Goal: Information Seeking & Learning: Learn about a topic

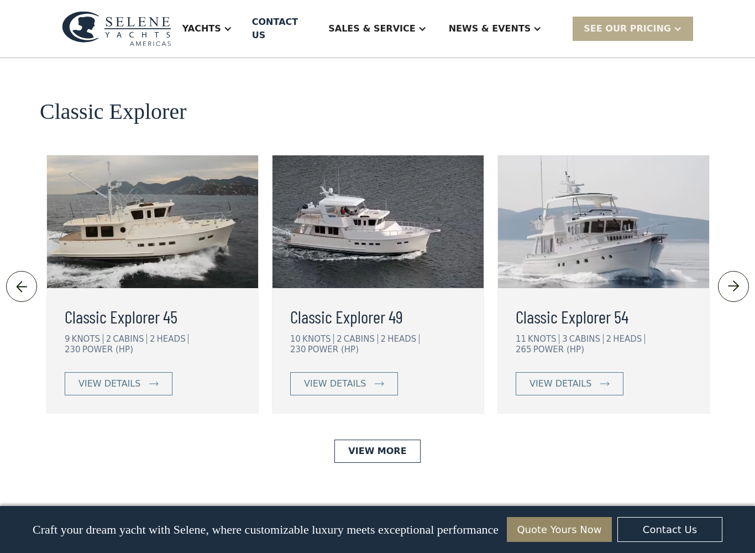
scroll to position [2392, 0]
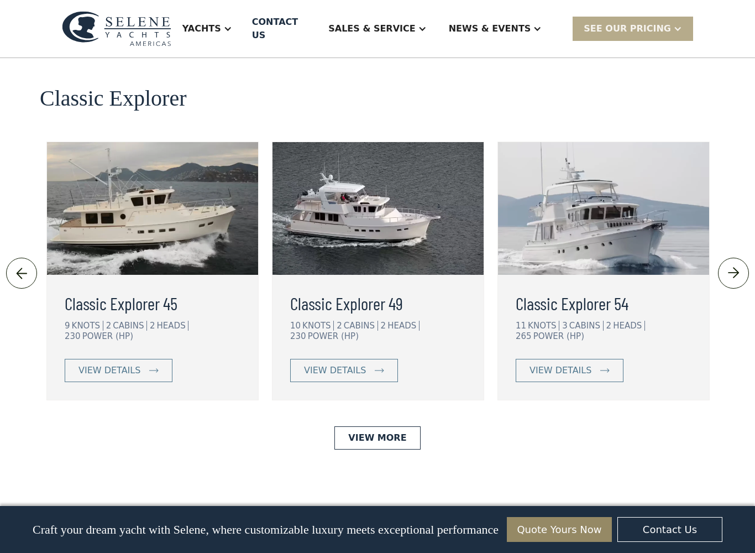
click at [375, 426] on link "View More" at bounding box center [378, 437] width 86 height 23
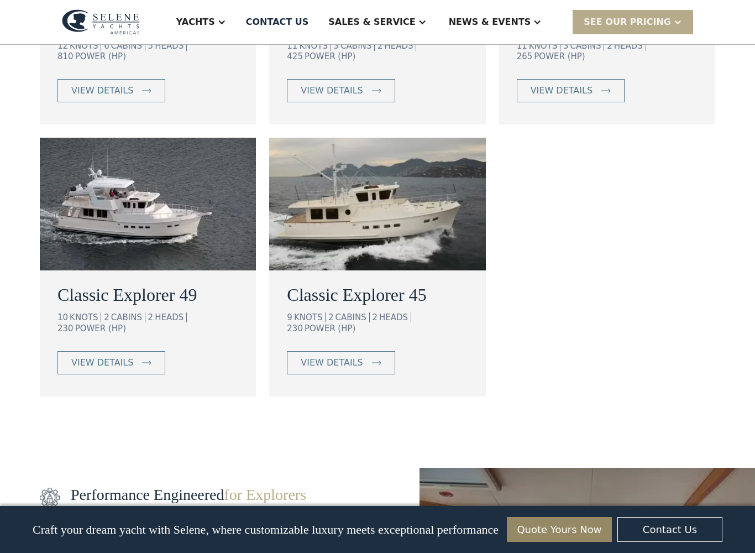
click at [112, 356] on div "view details" at bounding box center [102, 362] width 62 height 13
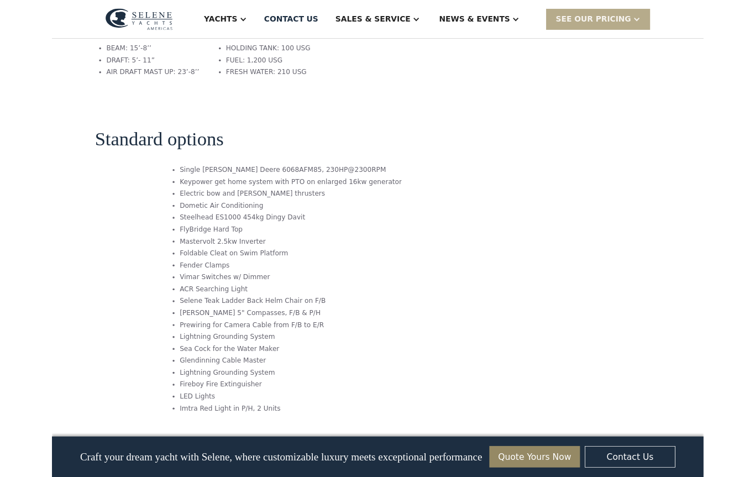
scroll to position [1688, 0]
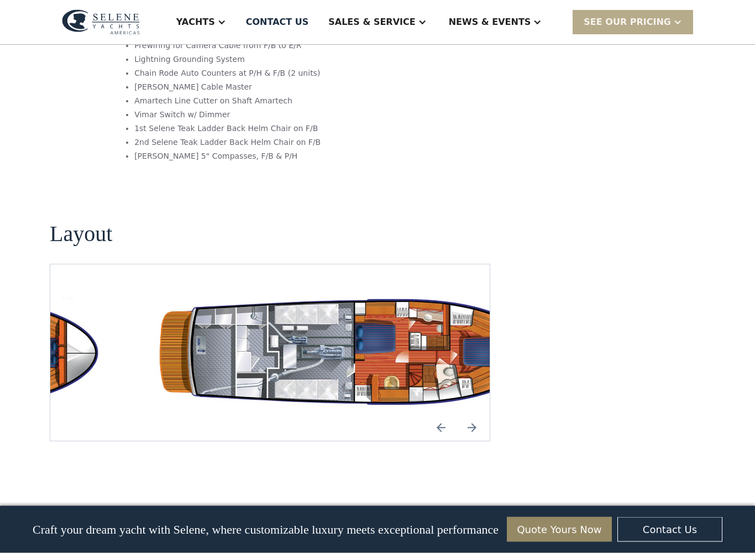
scroll to position [1843, 0]
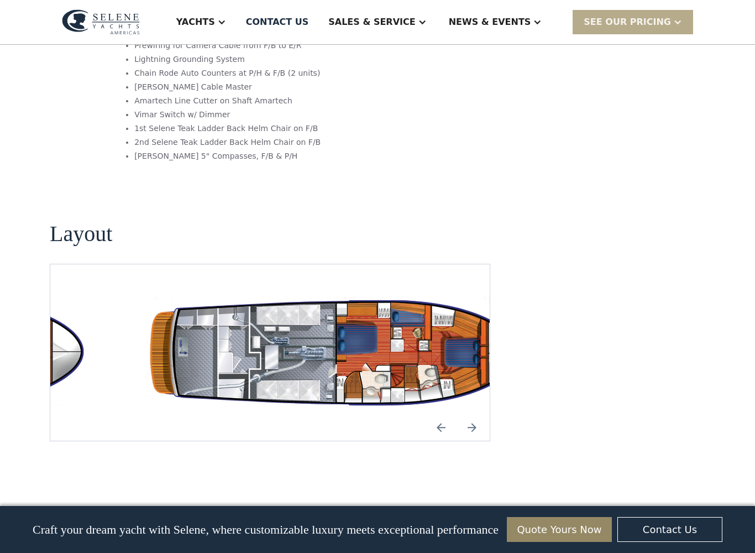
click at [215, 26] on div "Yachts" at bounding box center [195, 21] width 39 height 13
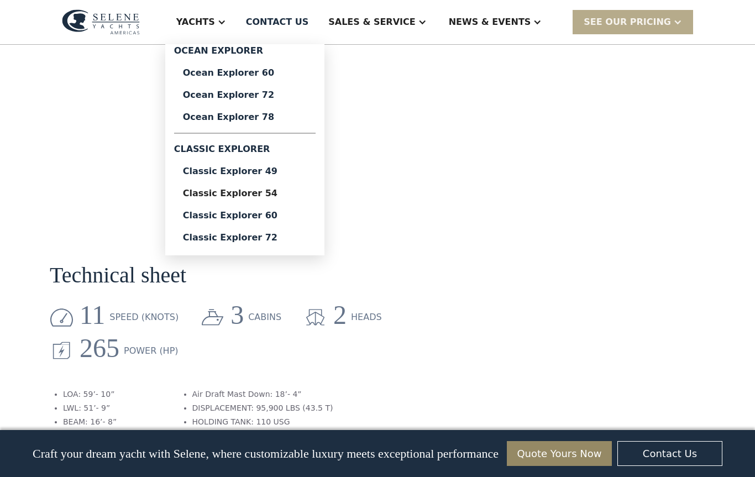
scroll to position [1159, 0]
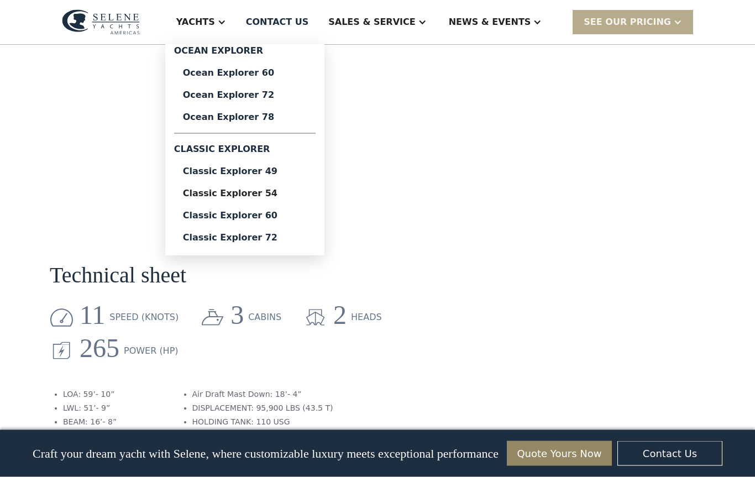
click at [299, 169] on div "Classic Explorer 49" at bounding box center [245, 171] width 124 height 9
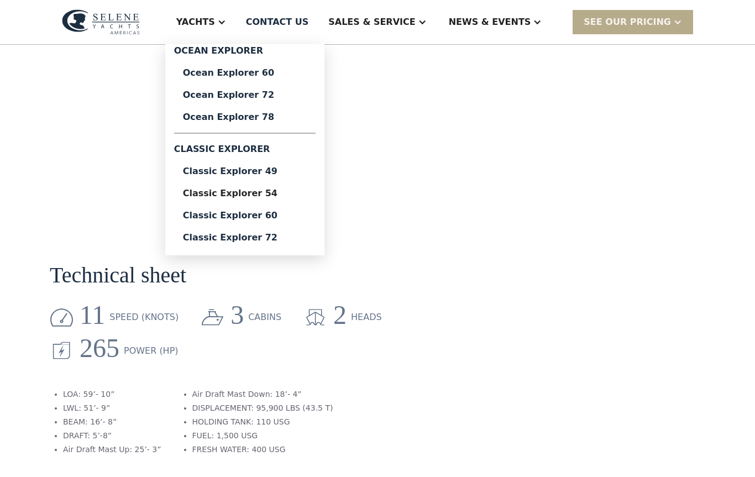
scroll to position [1159, 0]
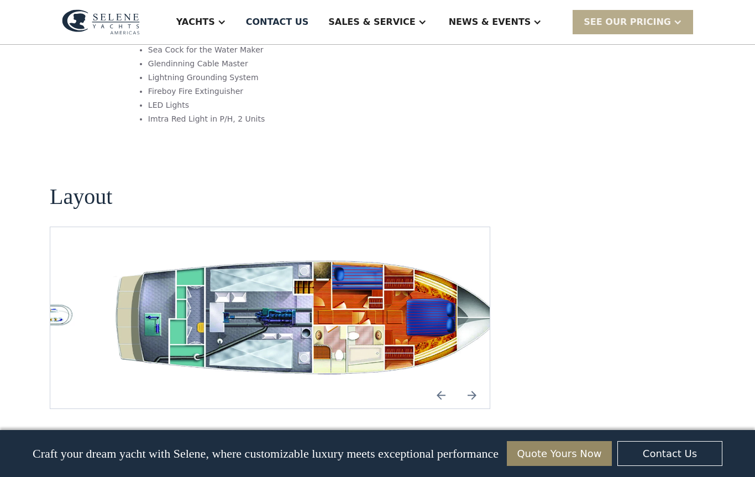
click at [215, 22] on div "Yachts" at bounding box center [195, 21] width 39 height 13
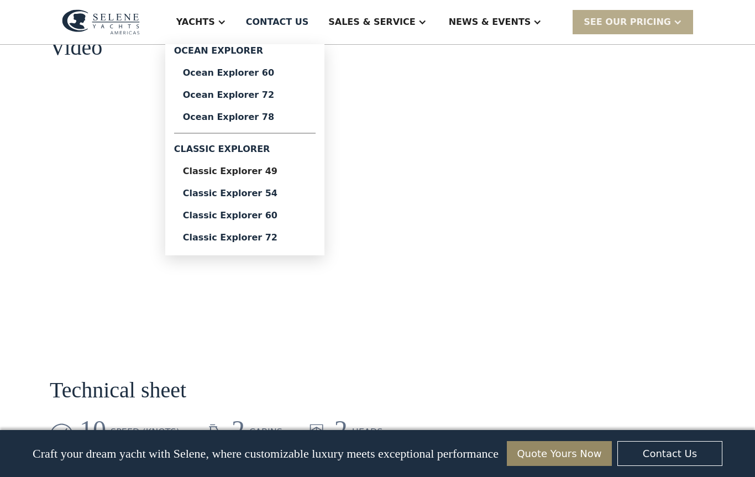
scroll to position [1157, 0]
